Goal: Task Accomplishment & Management: Use online tool/utility

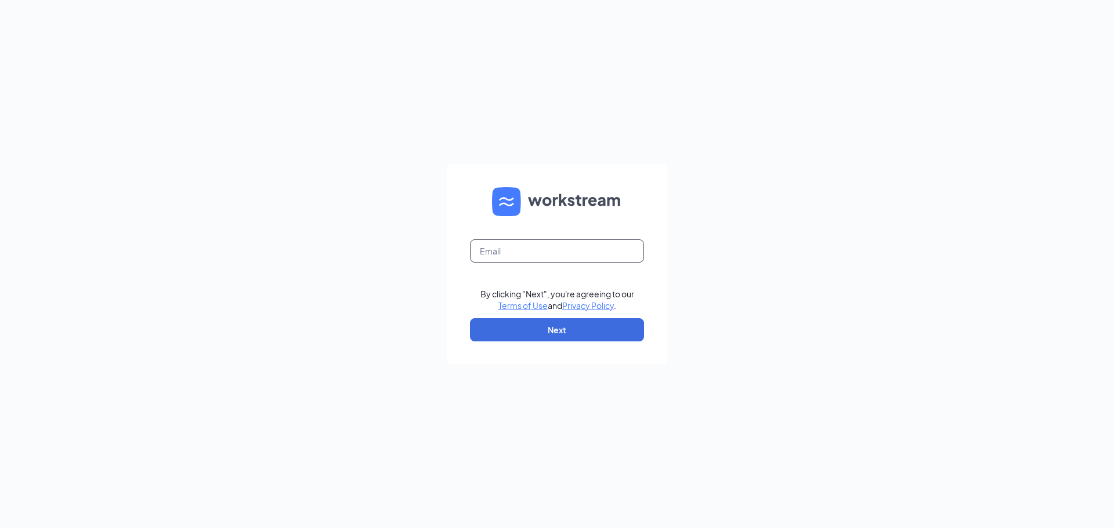
click at [518, 252] on input "text" at bounding box center [557, 251] width 174 height 23
type input "[EMAIL_ADDRESS][DOMAIN_NAME]"
click at [571, 322] on button "Next" at bounding box center [557, 329] width 174 height 23
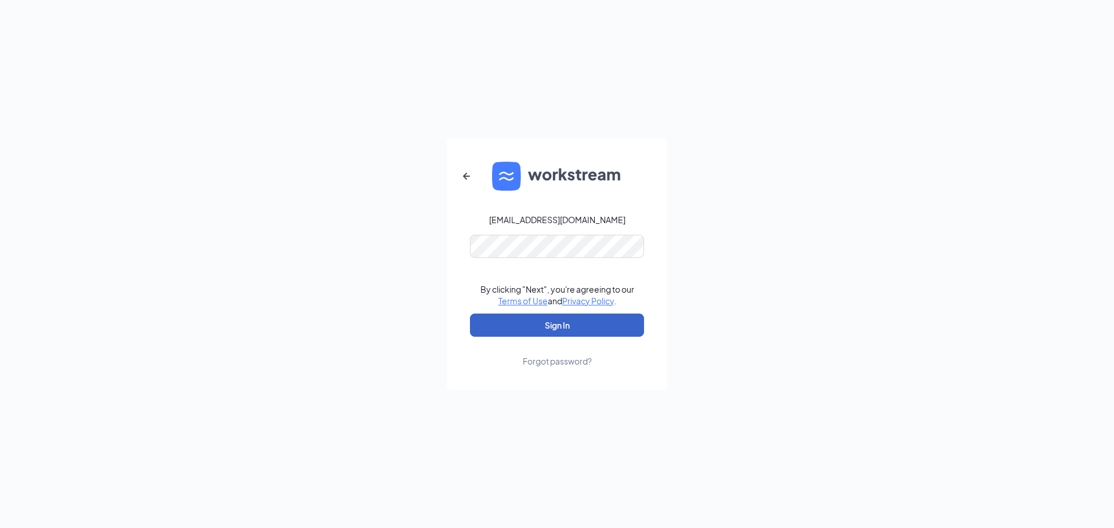
click at [561, 325] on button "Sign In" at bounding box center [557, 325] width 174 height 23
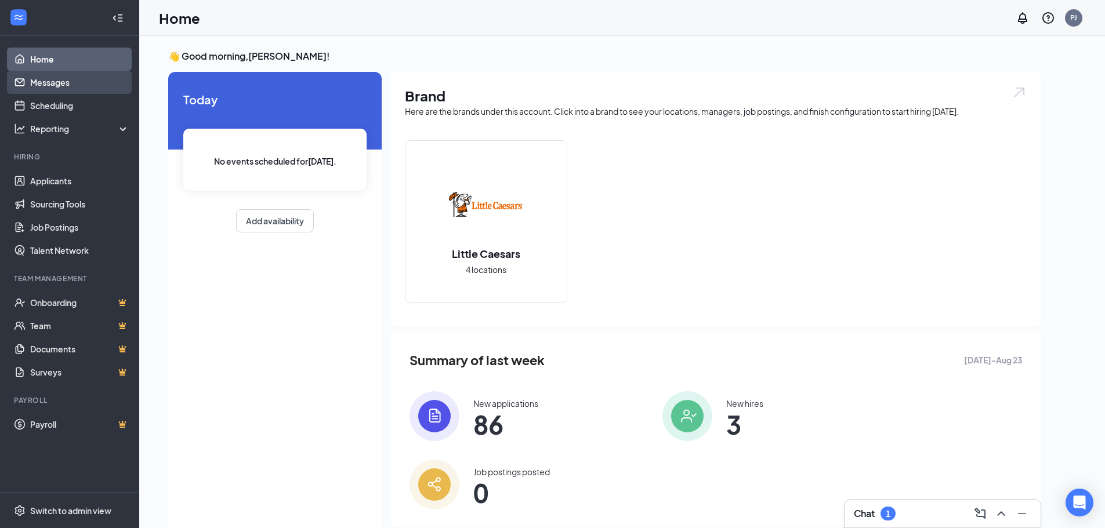
click at [60, 80] on link "Messages" at bounding box center [79, 82] width 99 height 23
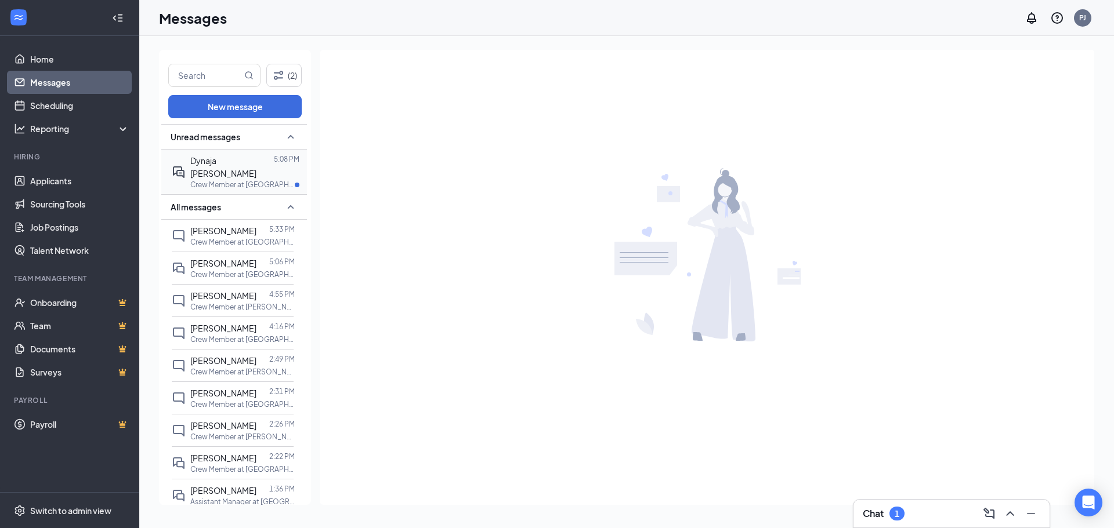
click at [237, 162] on span "Dynaja Hammond" at bounding box center [223, 166] width 66 height 23
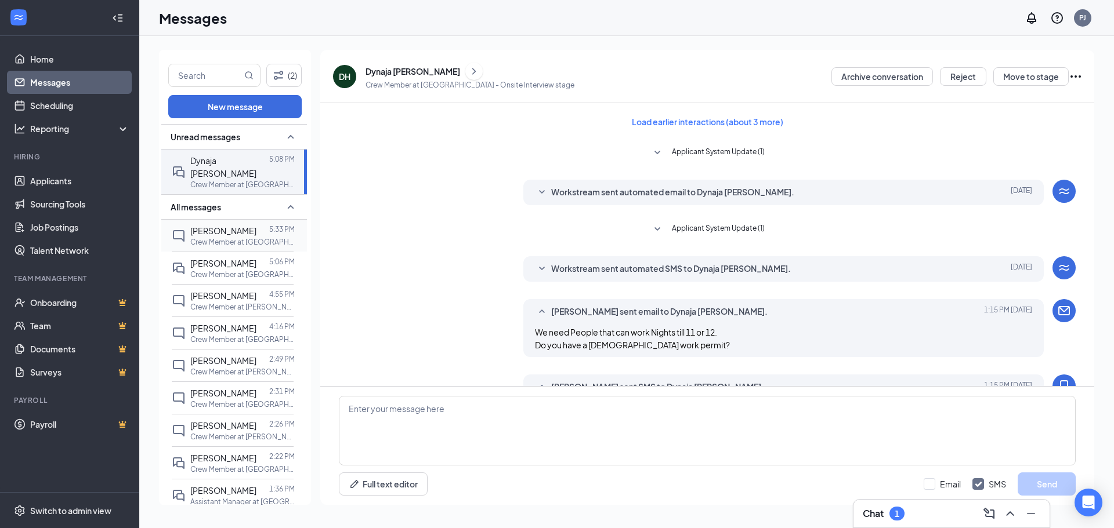
click at [228, 237] on p "Crew Member at Lyell Ave" at bounding box center [242, 242] width 104 height 10
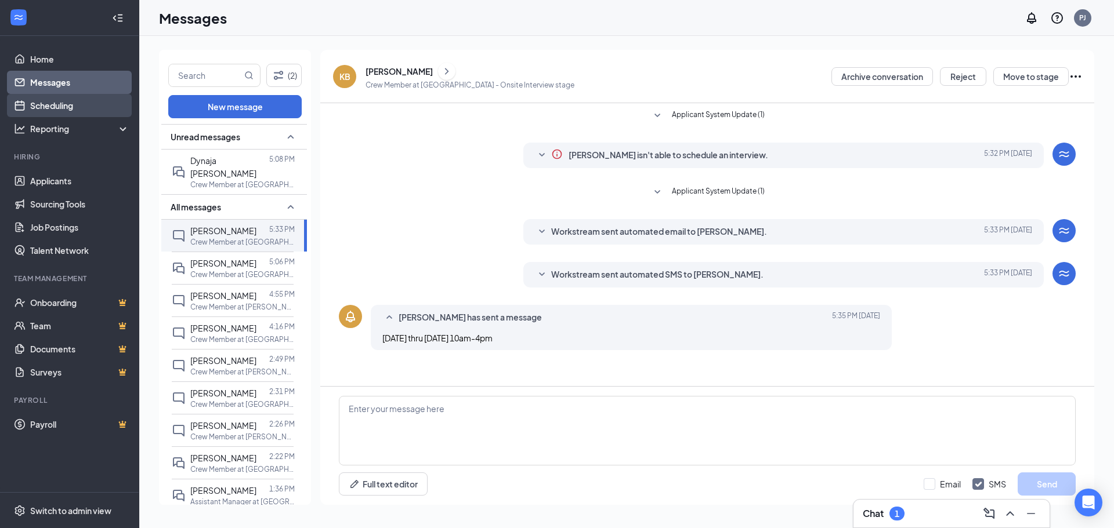
click at [57, 106] on link "Scheduling" at bounding box center [79, 105] width 99 height 23
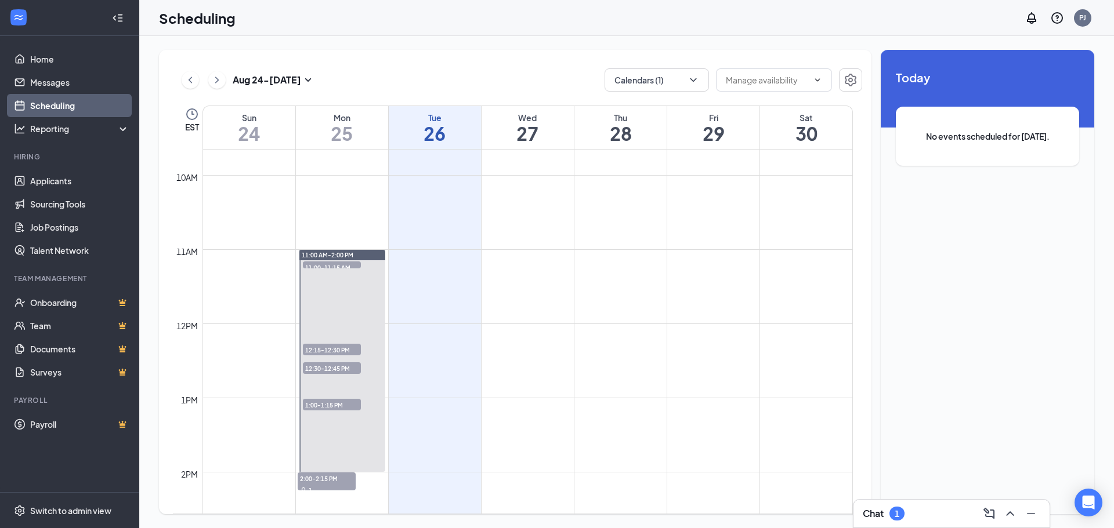
scroll to position [686, 0]
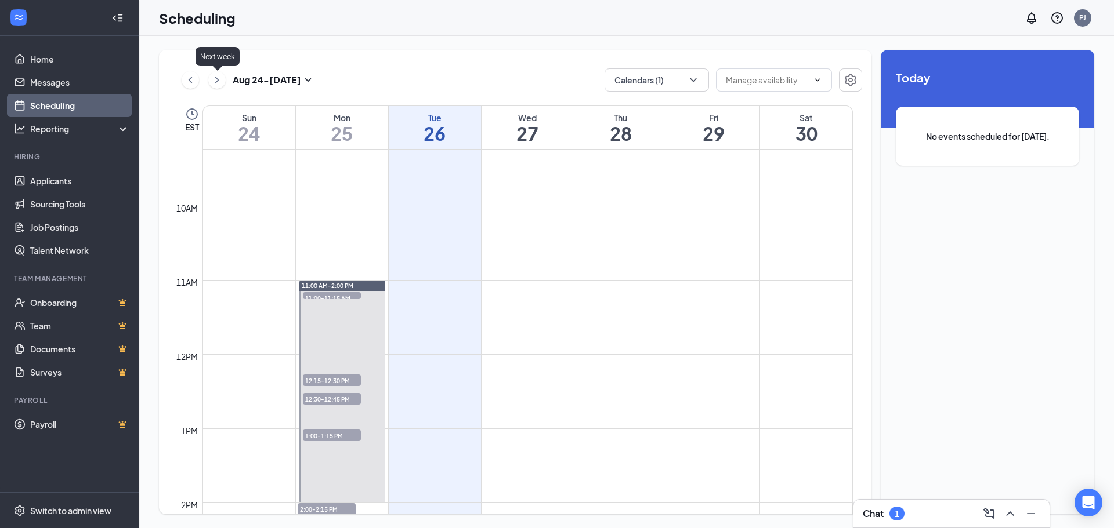
click at [215, 79] on icon "ChevronRight" at bounding box center [217, 80] width 12 height 14
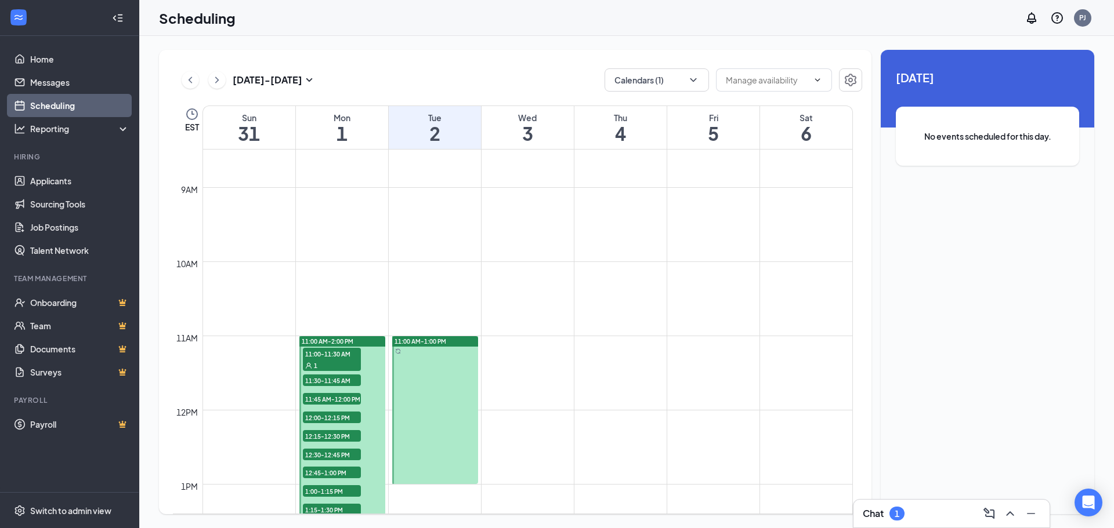
scroll to position [686, 0]
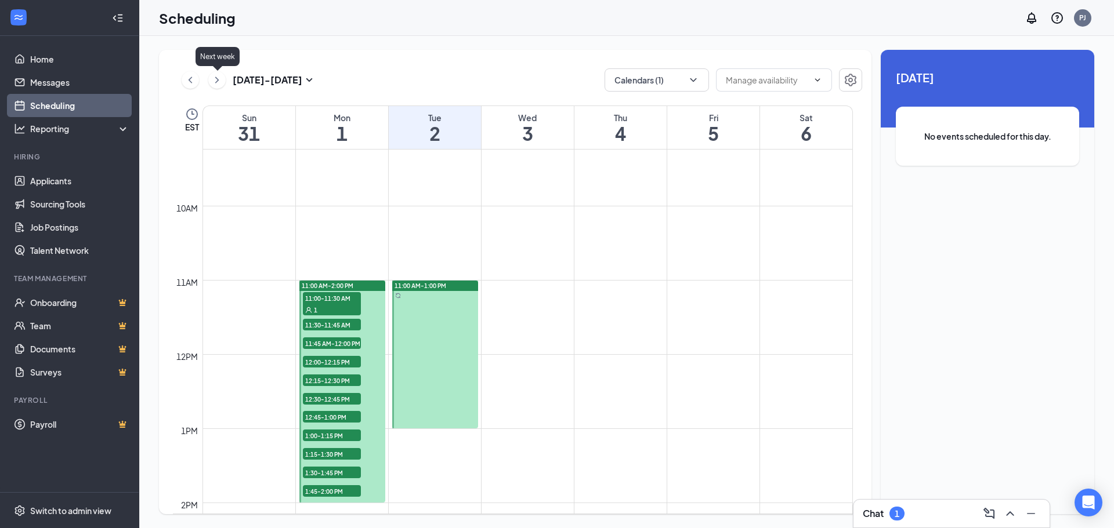
click at [220, 78] on icon "ChevronRight" at bounding box center [217, 80] width 12 height 14
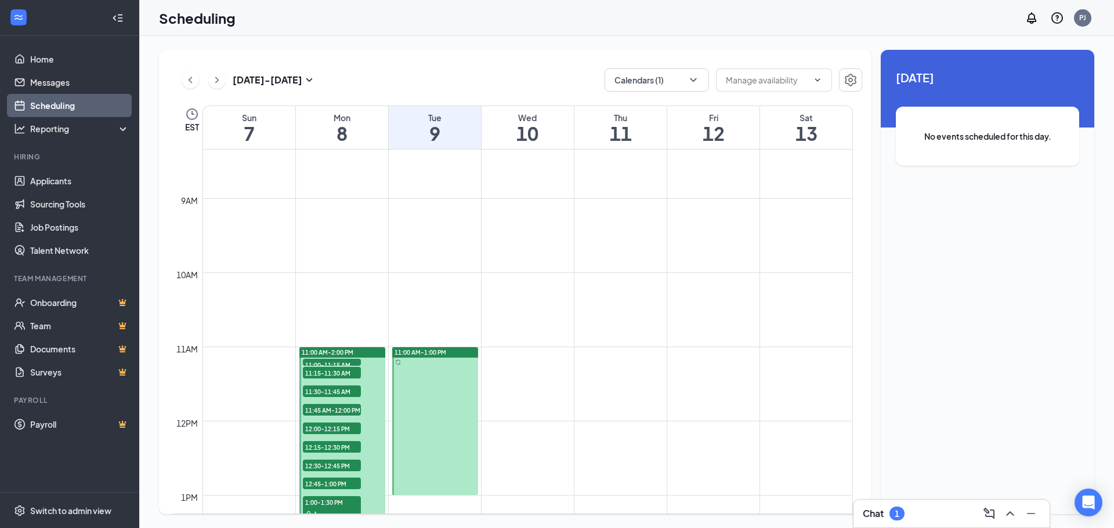
scroll to position [686, 0]
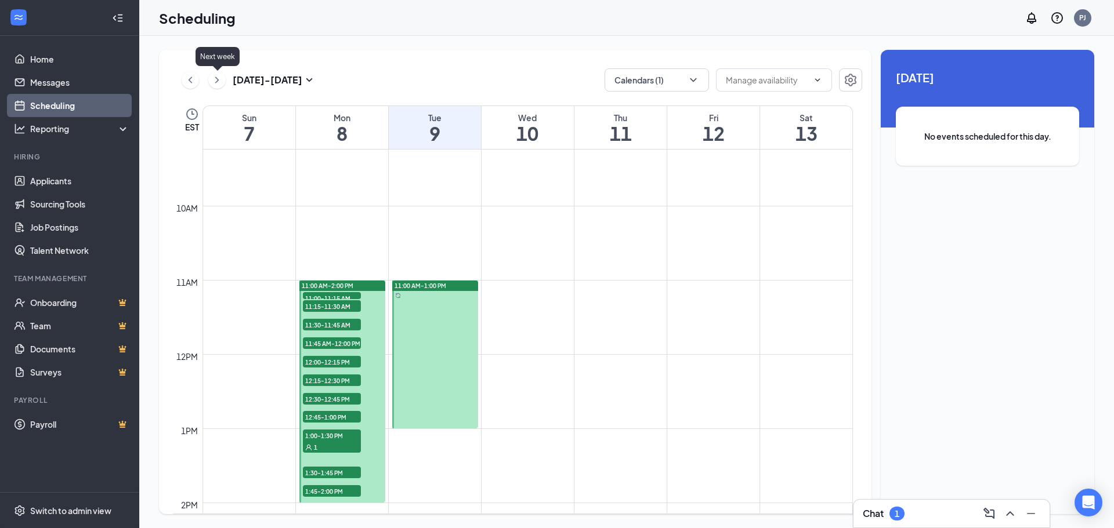
click at [218, 81] on icon "ChevronRight" at bounding box center [216, 80] width 3 height 6
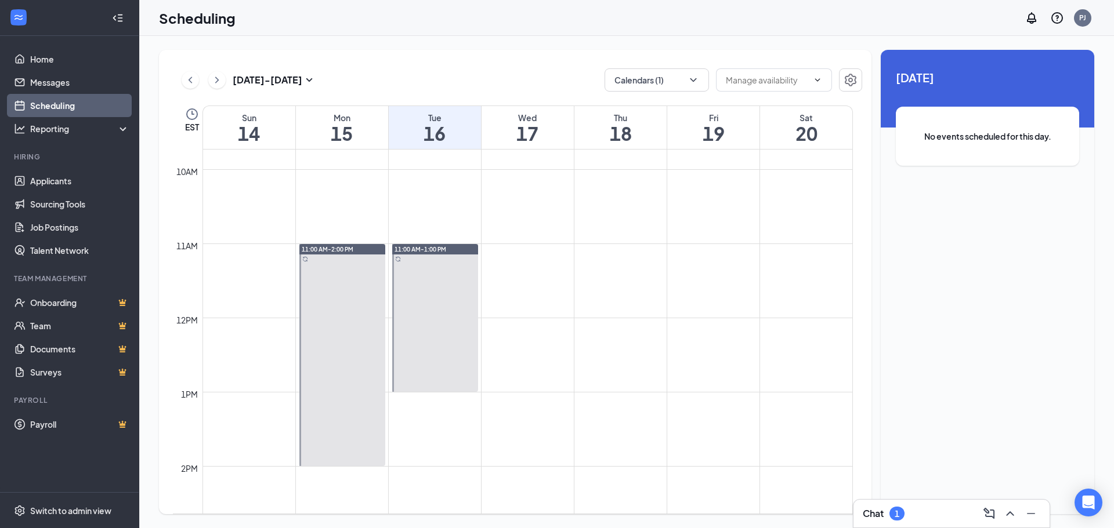
scroll to position [744, 0]
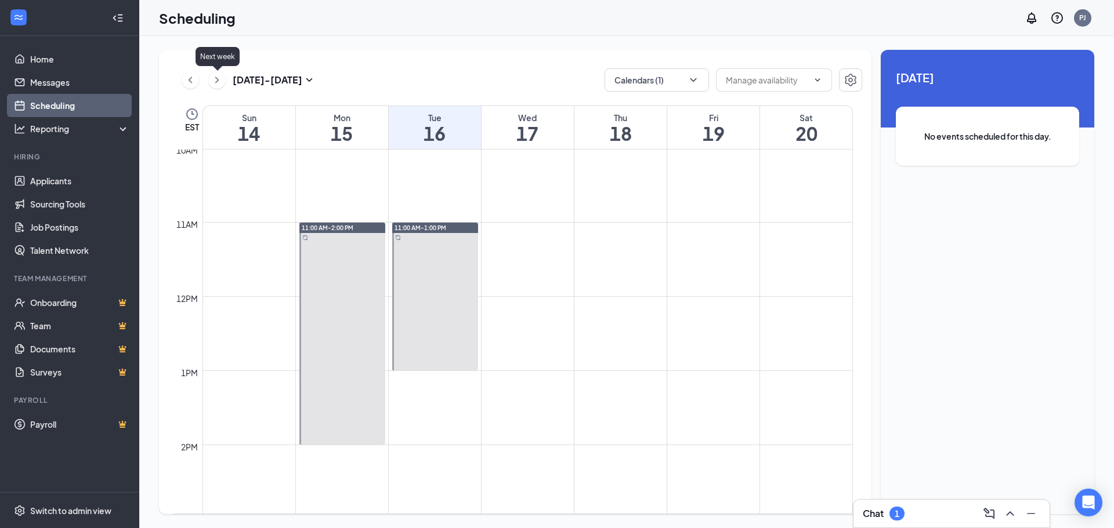
click at [213, 81] on icon "ChevronRight" at bounding box center [217, 80] width 12 height 14
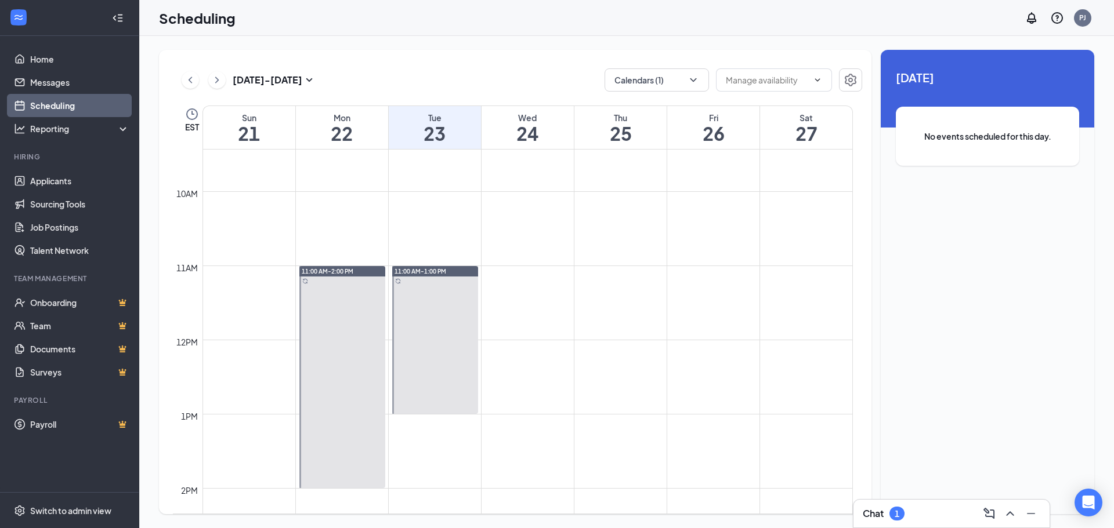
scroll to position [744, 0]
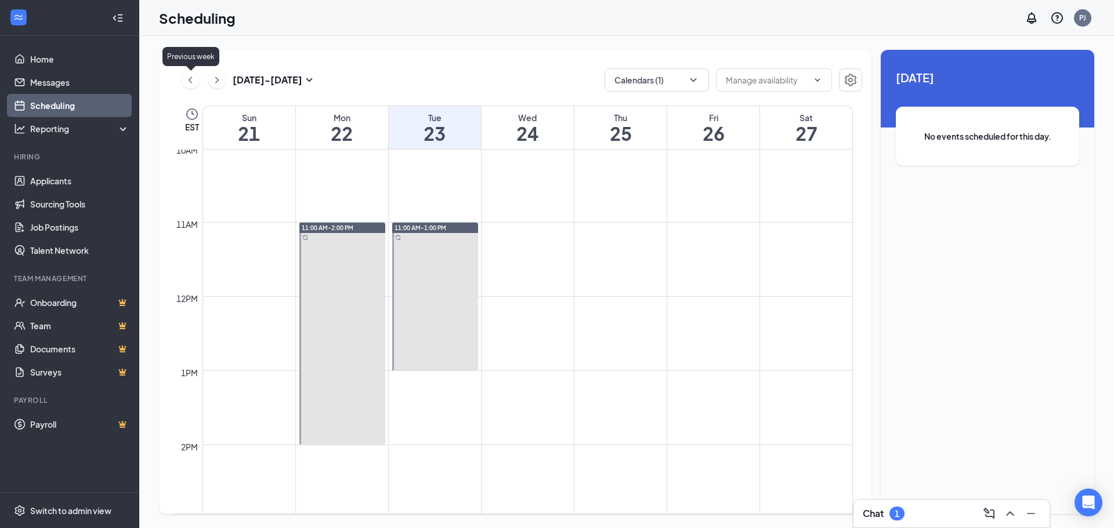
click at [193, 81] on icon "ChevronLeft" at bounding box center [190, 80] width 12 height 14
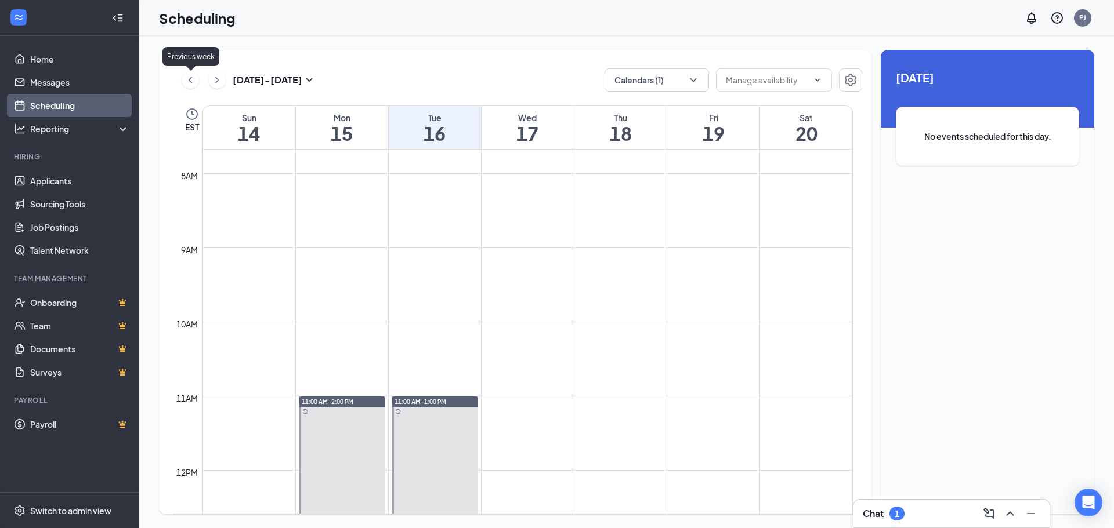
click at [193, 81] on icon "ChevronLeft" at bounding box center [190, 80] width 12 height 14
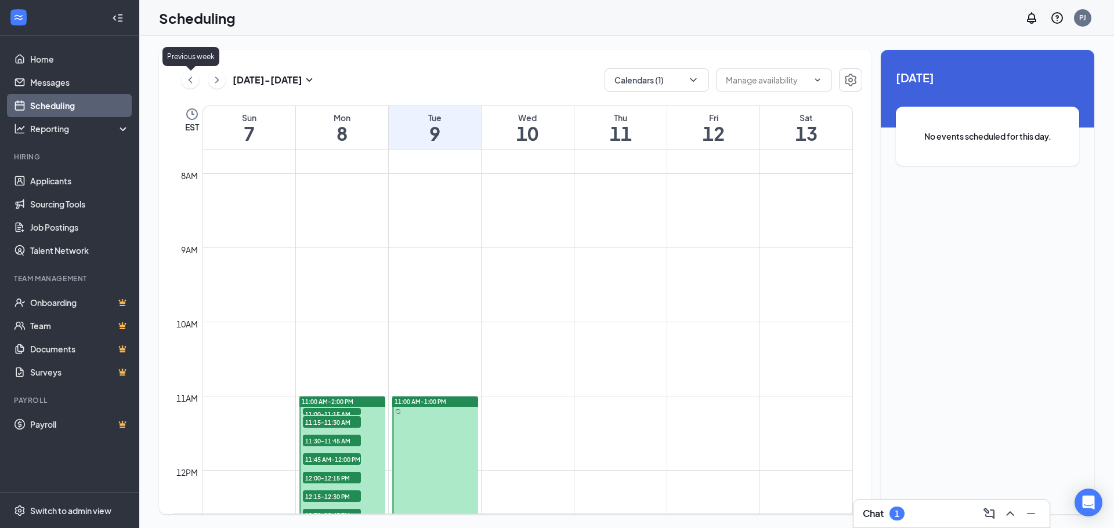
click at [193, 81] on icon "ChevronLeft" at bounding box center [190, 80] width 12 height 14
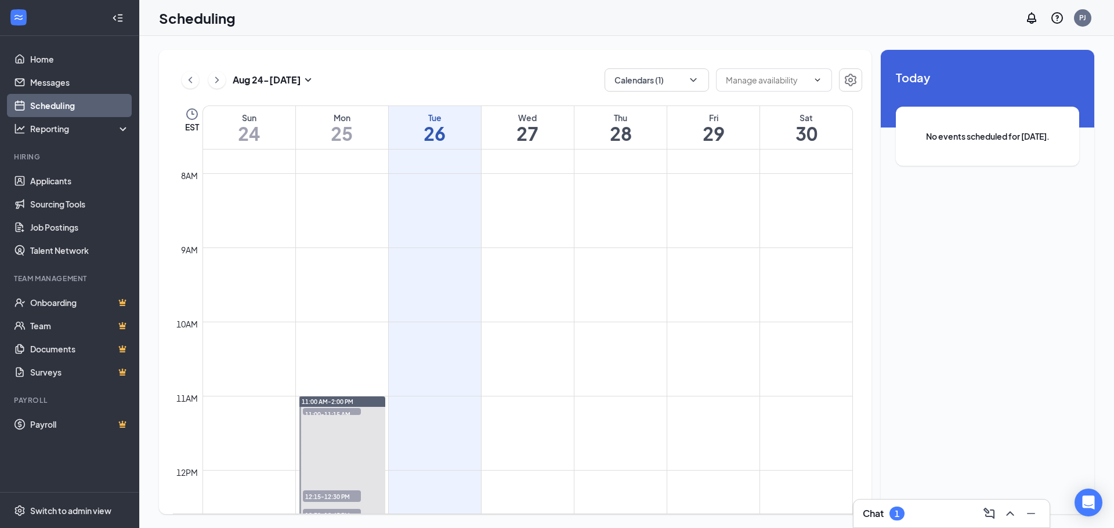
click at [331, 274] on td at bounding box center [527, 275] width 650 height 19
click at [612, 282] on td at bounding box center [527, 275] width 650 height 19
